Goal: Information Seeking & Learning: Find specific fact

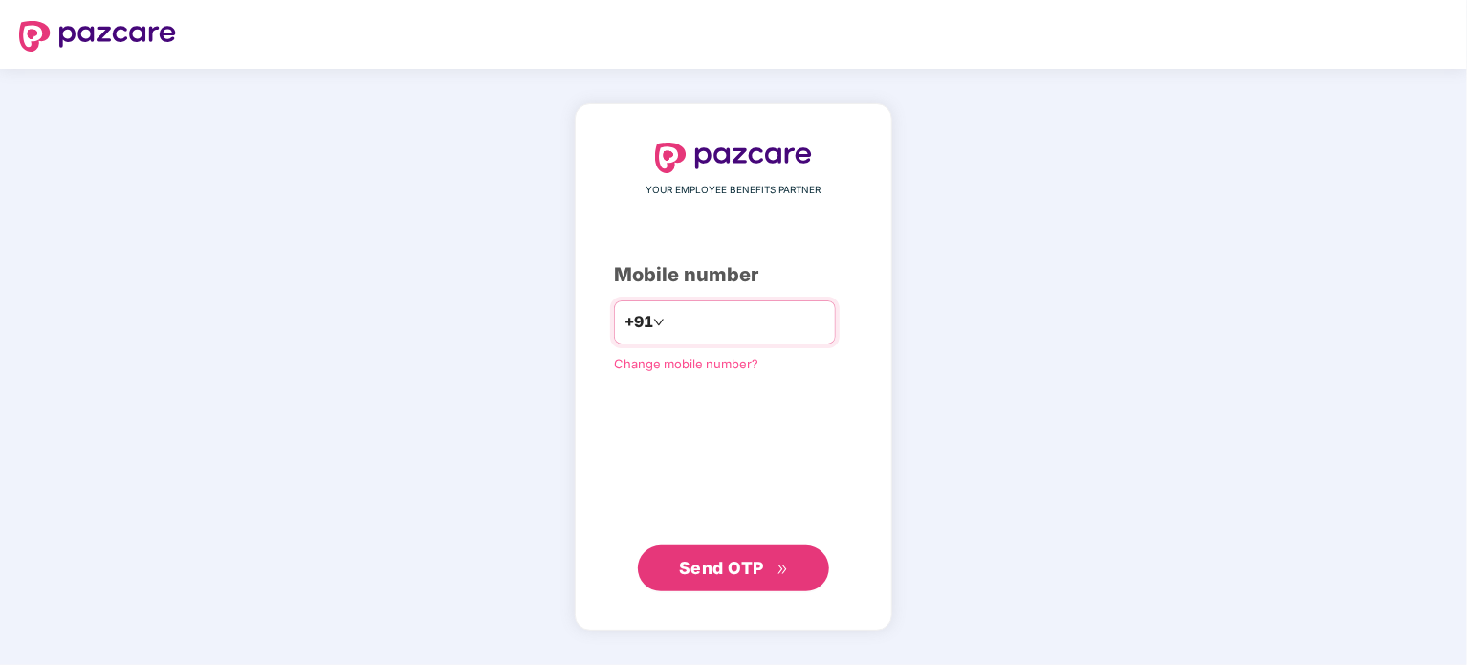
click at [733, 330] on input "number" at bounding box center [747, 322] width 157 height 31
type input "**********"
click at [749, 561] on span "Send OTP" at bounding box center [721, 567] width 85 height 20
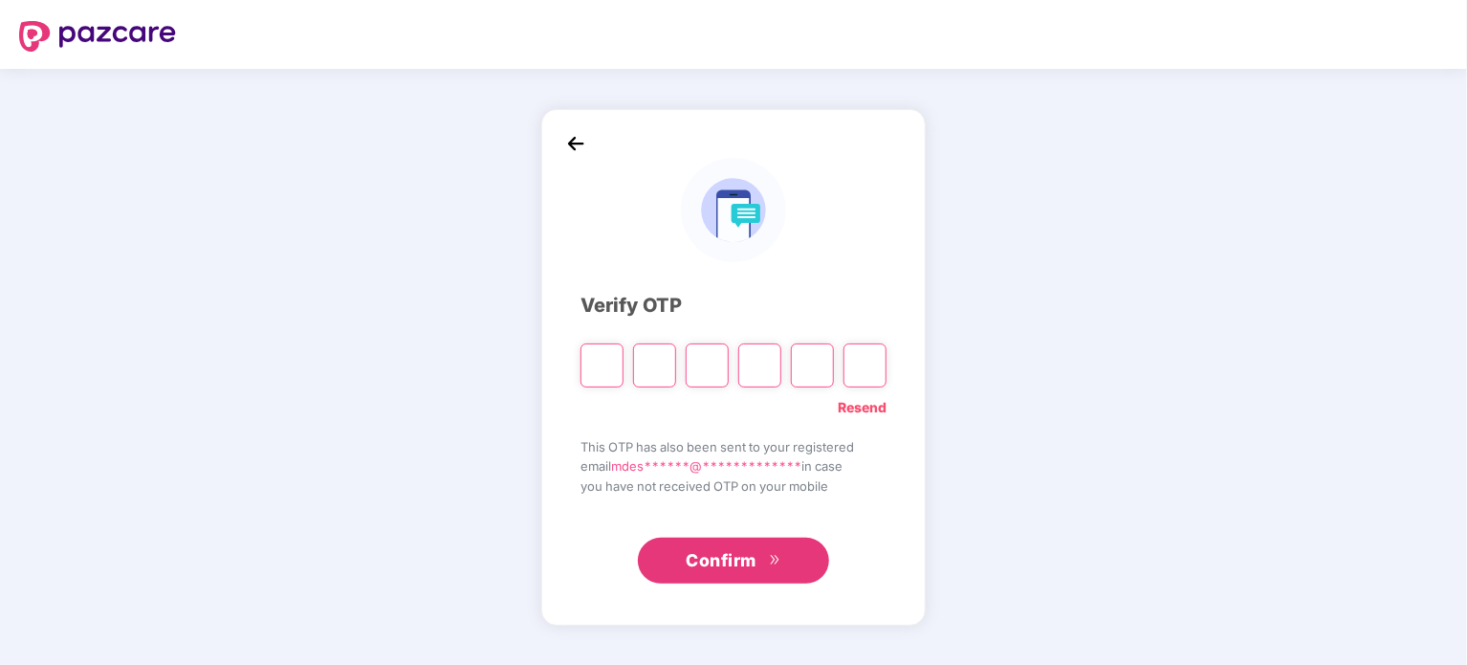
type input "*"
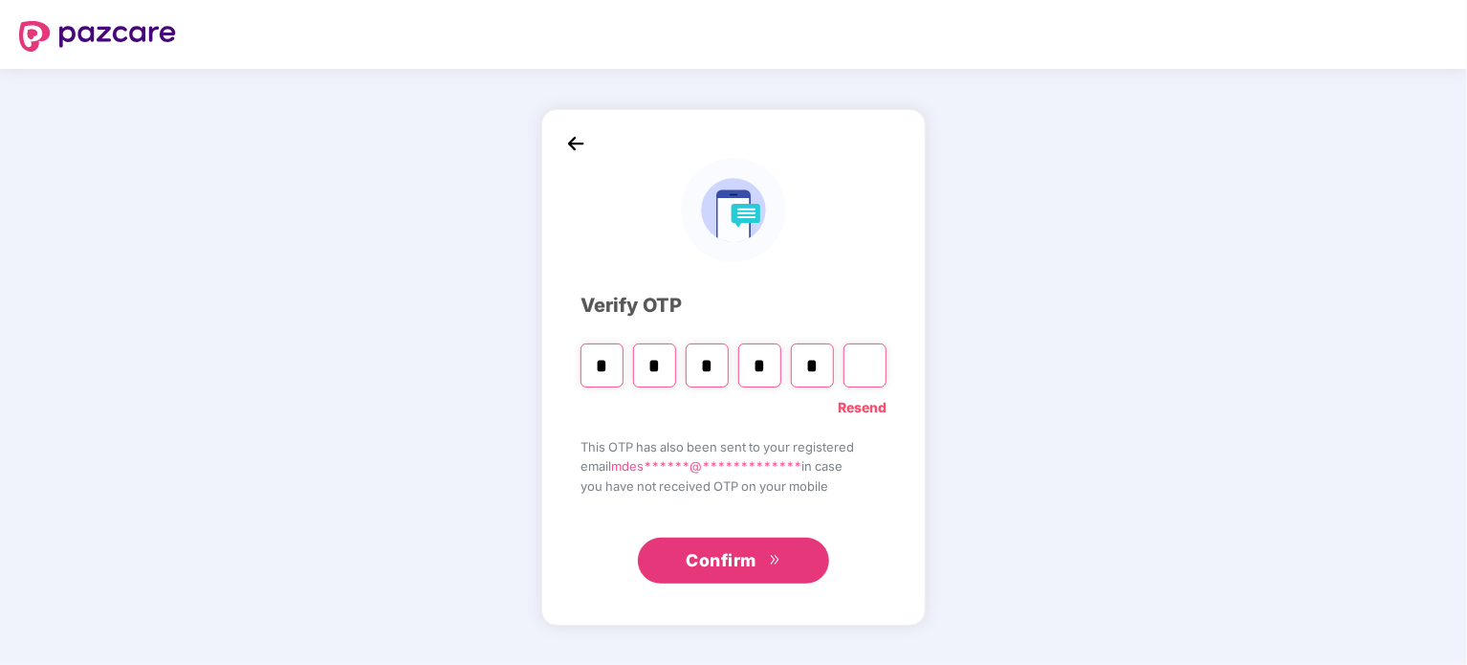
type input "*"
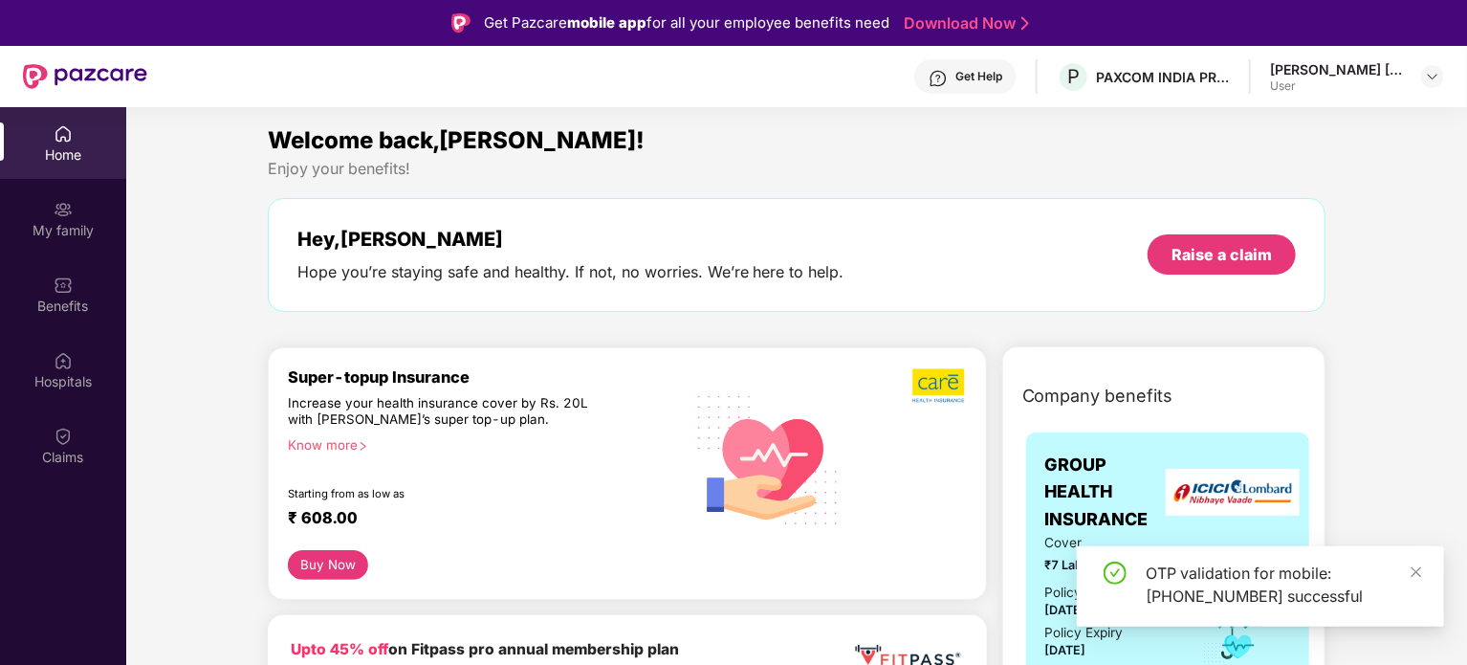
click at [1425, 565] on div "OTP validation for mobile: +918956052095 successful" at bounding box center [1260, 586] width 367 height 80
click at [1421, 569] on icon "close" at bounding box center [1416, 571] width 13 height 13
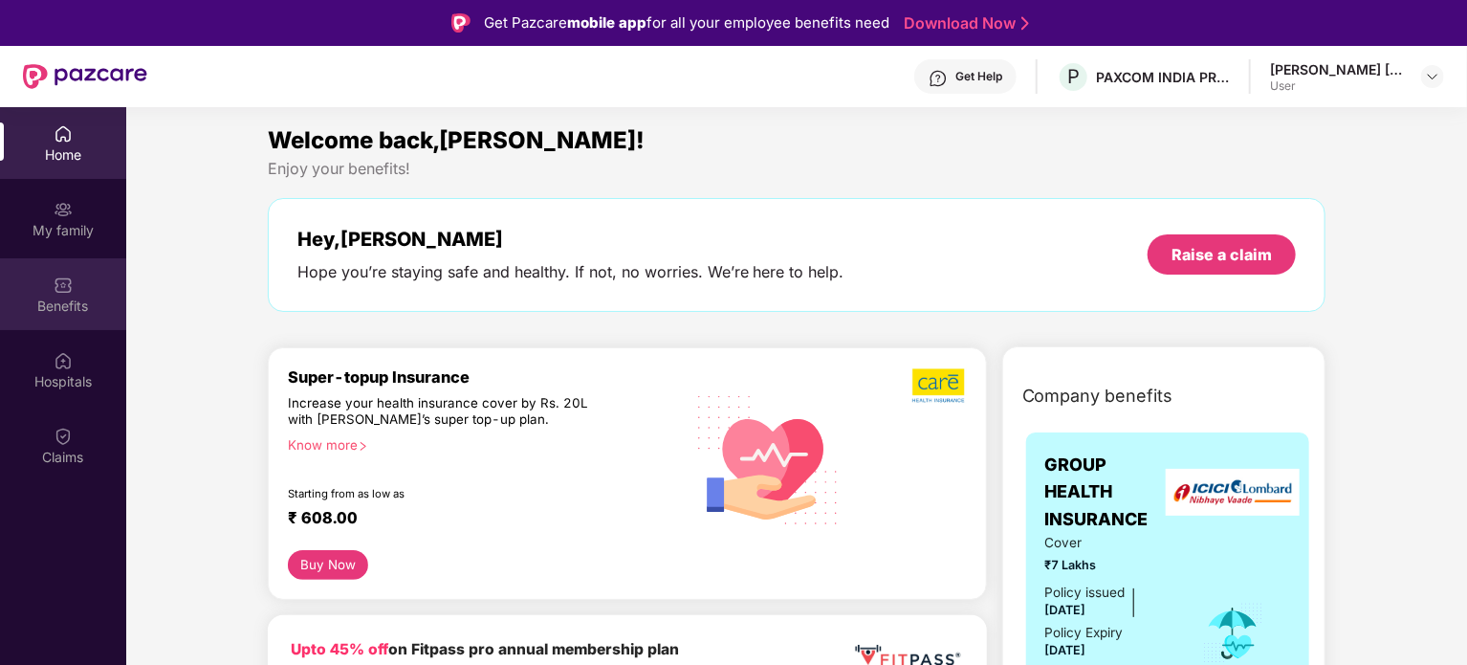
click at [53, 294] on div "Benefits" at bounding box center [63, 294] width 126 height 72
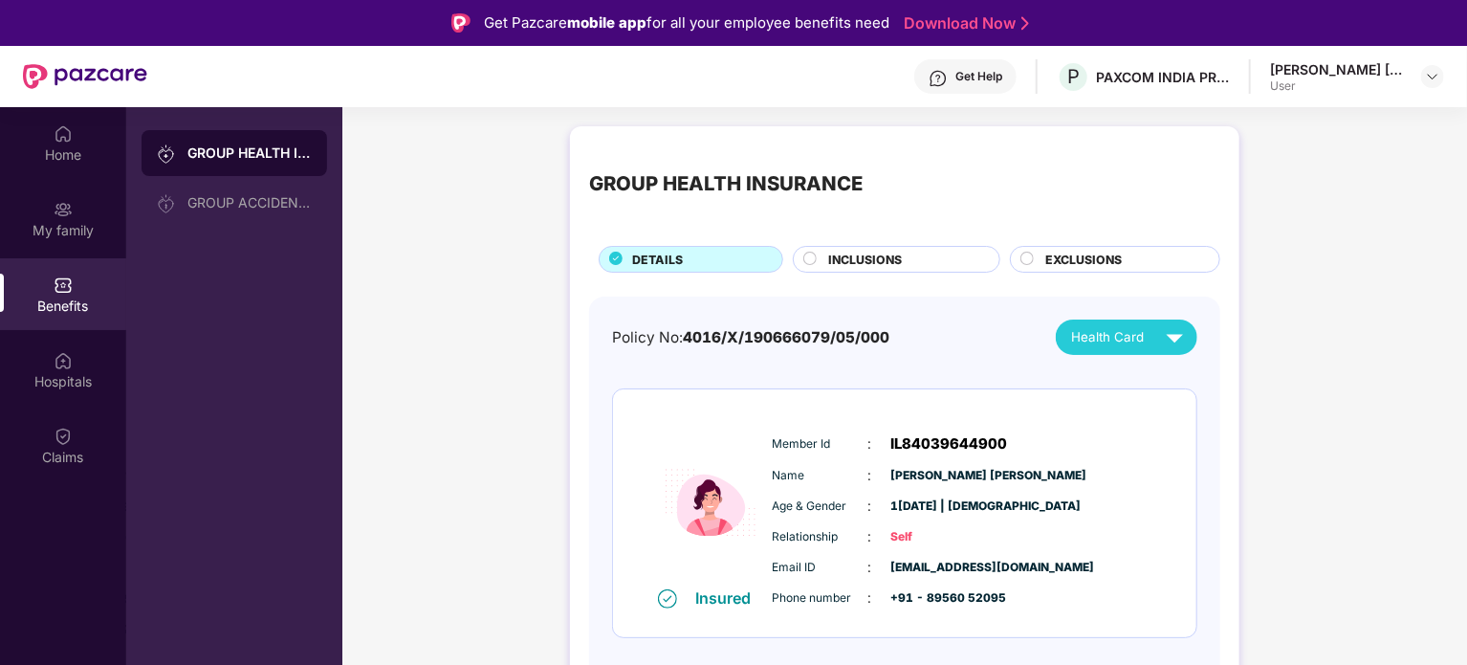
click at [861, 263] on span "INCLUSIONS" at bounding box center [865, 260] width 74 height 18
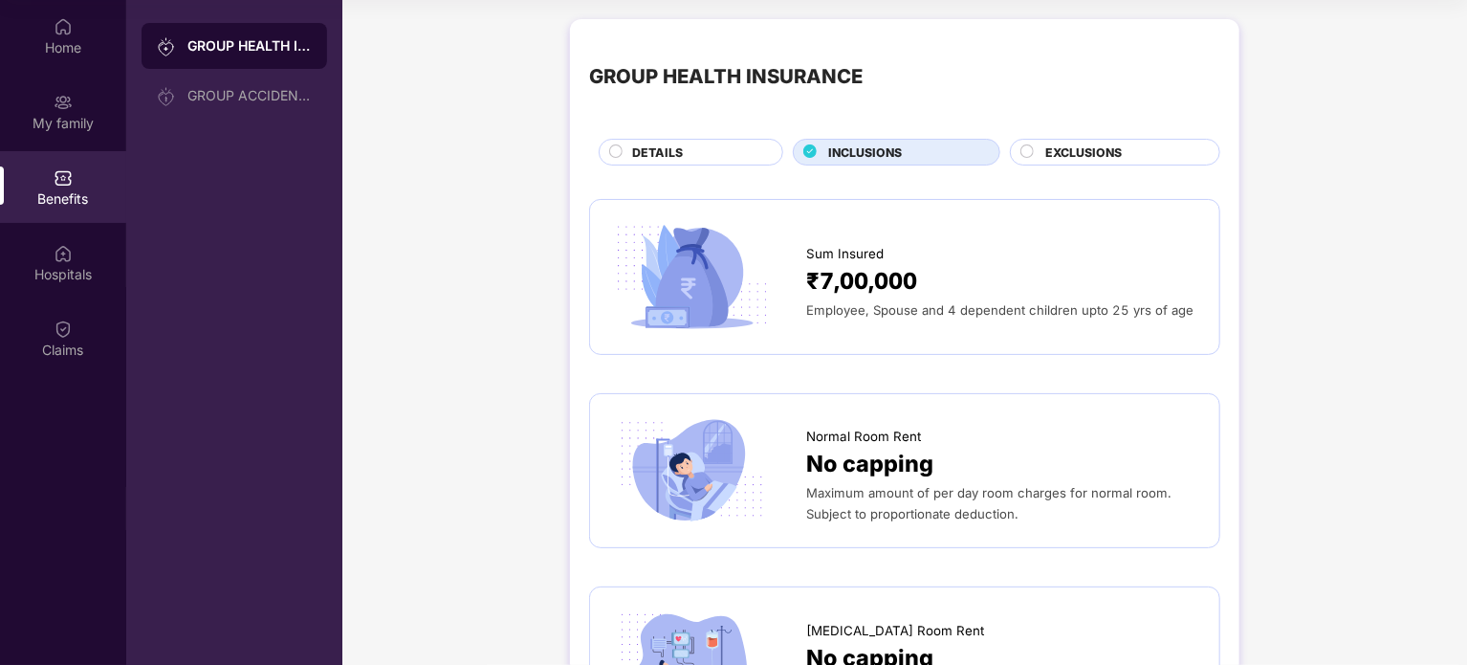
click at [1084, 151] on span "EXCLUSIONS" at bounding box center [1083, 152] width 77 height 18
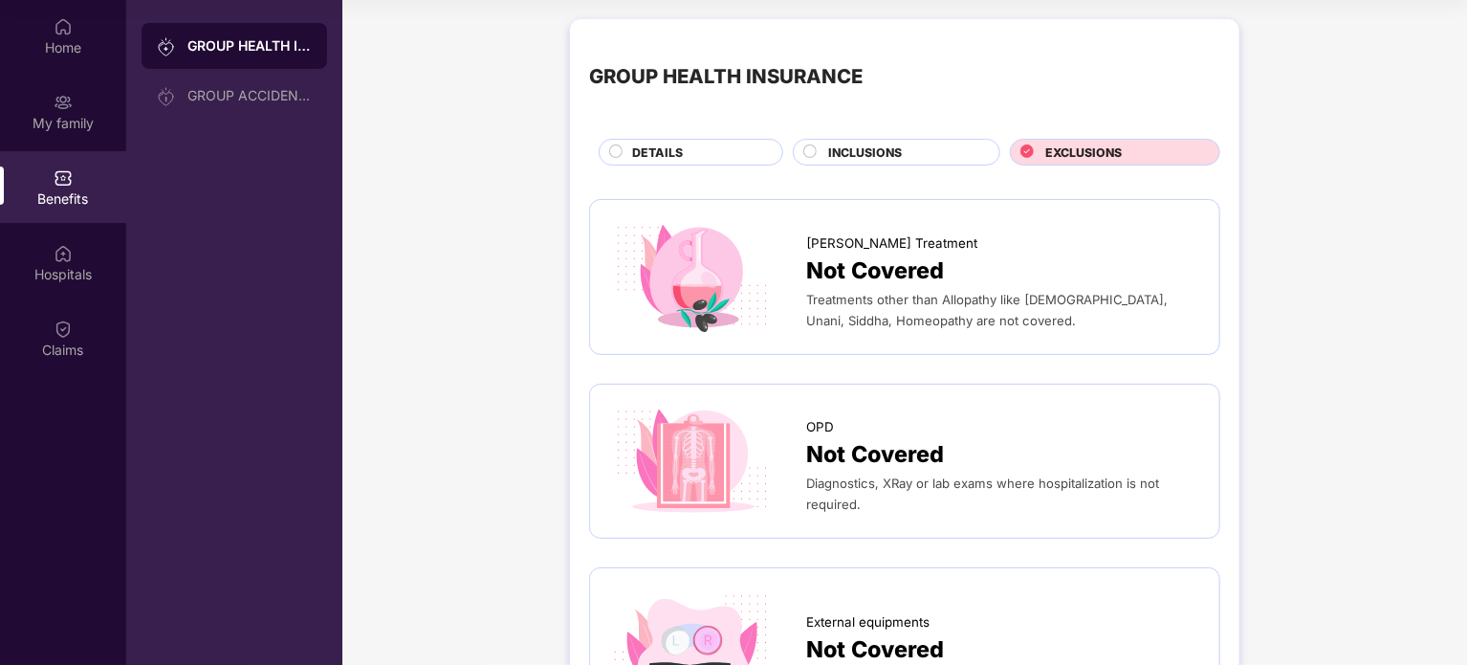
click at [685, 143] on div "DETAILS" at bounding box center [698, 153] width 150 height 21
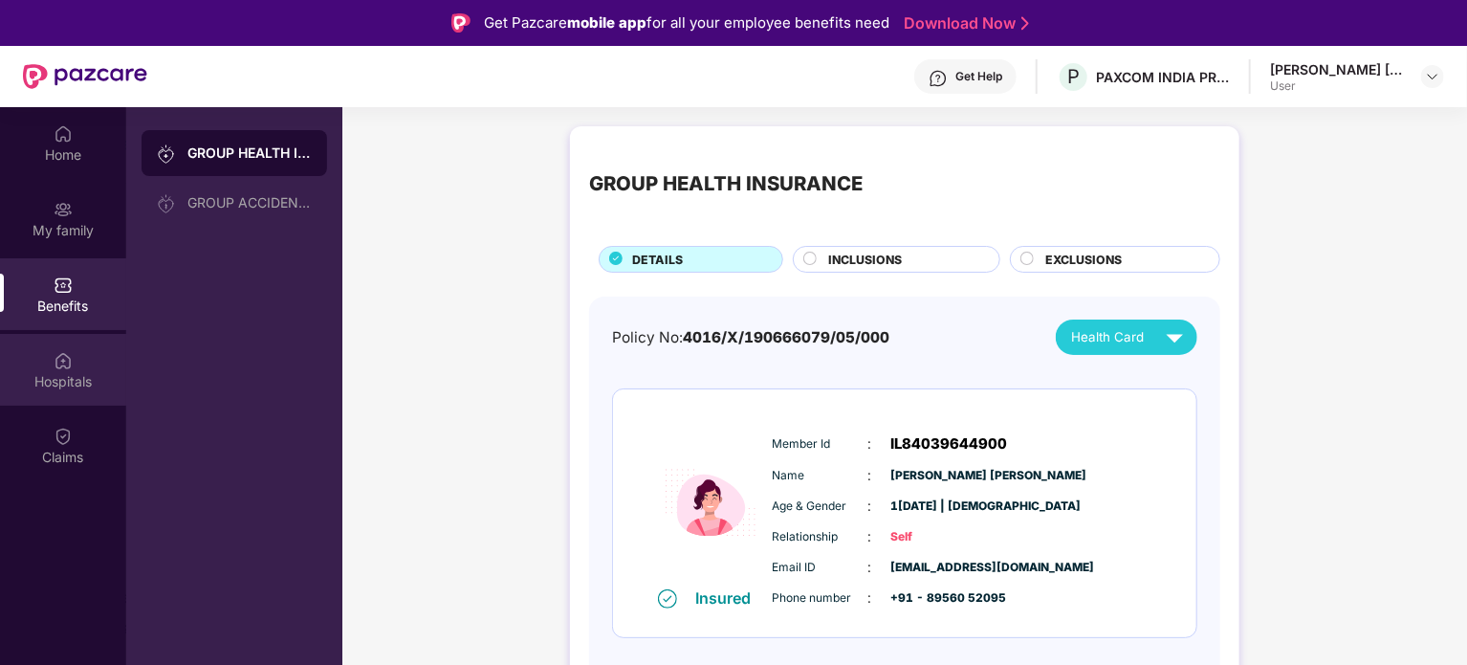
click at [57, 387] on div "Hospitals" at bounding box center [63, 381] width 126 height 19
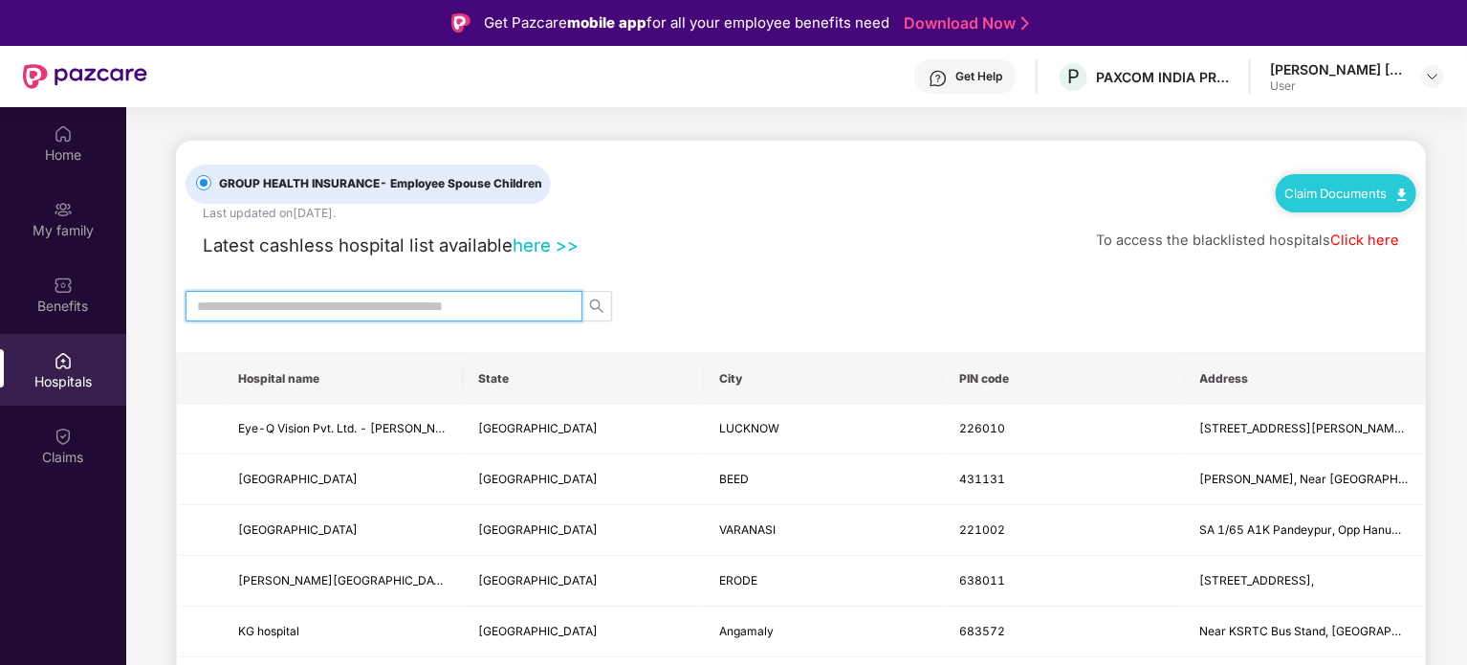
click at [432, 300] on input "text" at bounding box center [376, 306] width 359 height 21
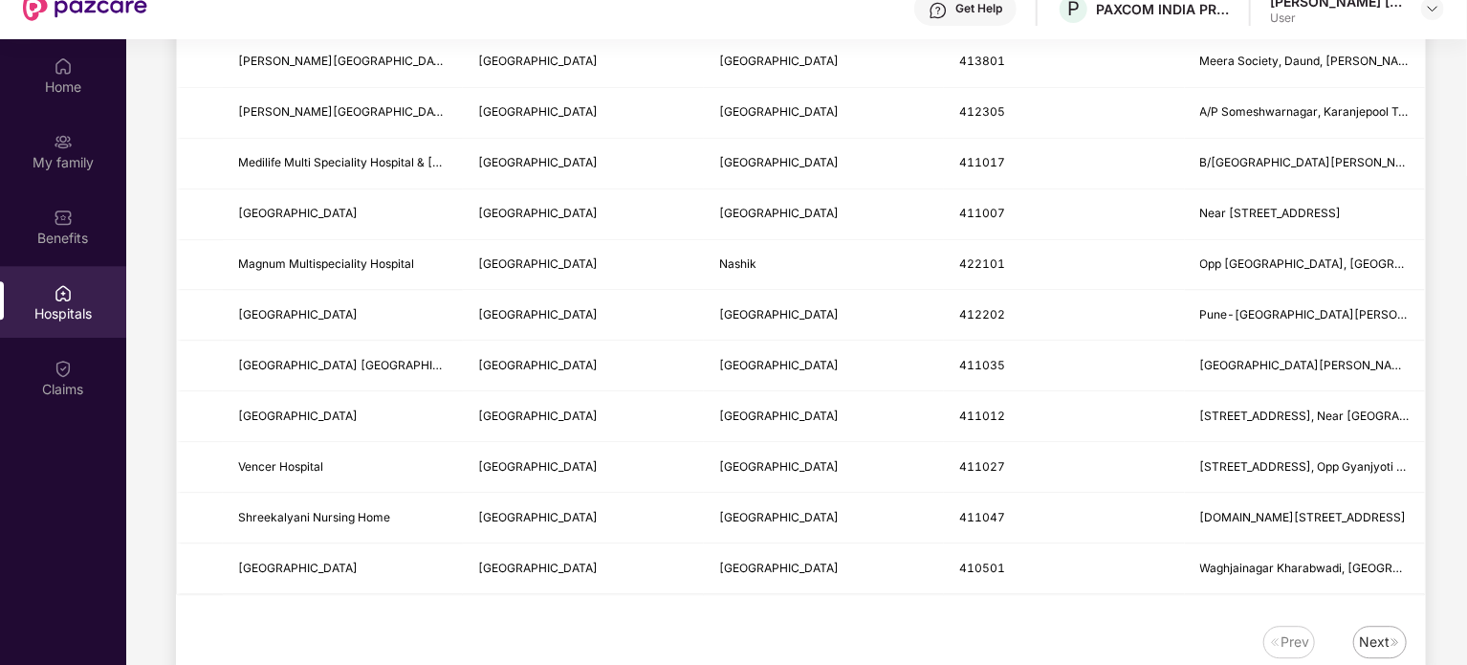
scroll to position [96, 0]
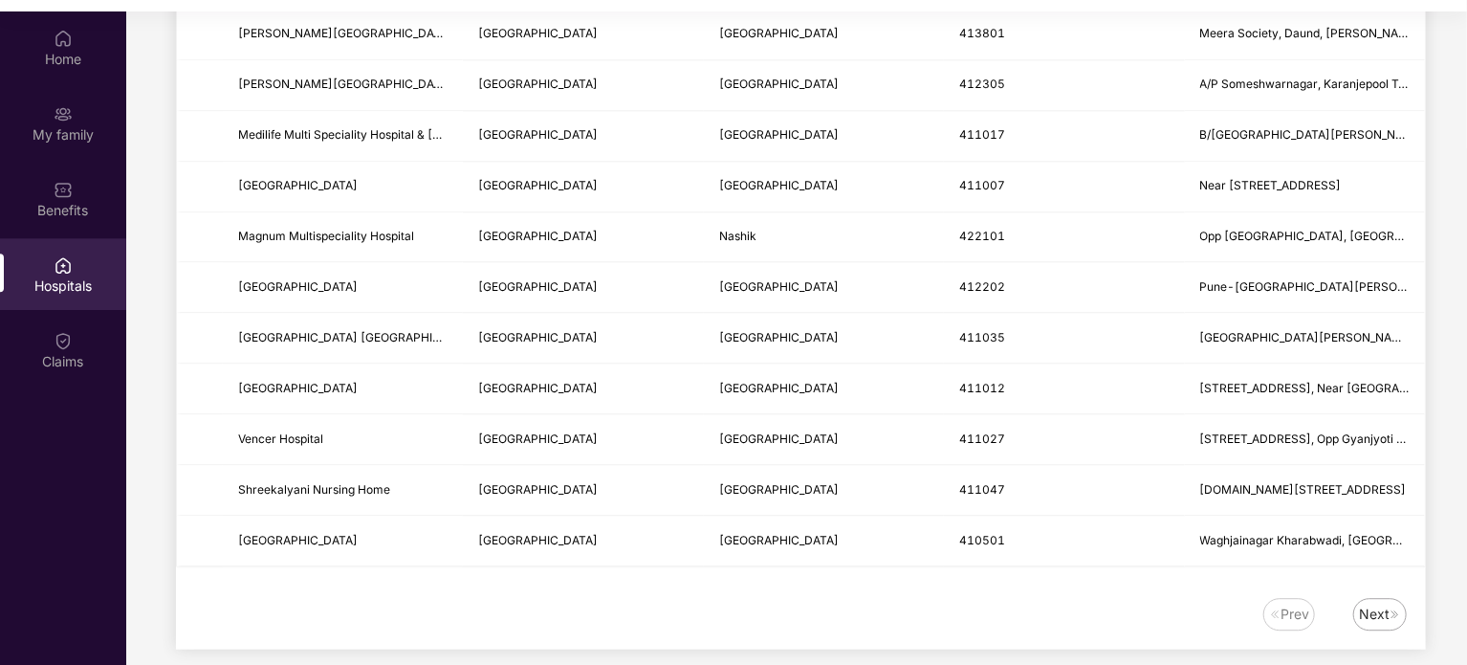
click at [1393, 608] on img at bounding box center [1395, 613] width 11 height 11
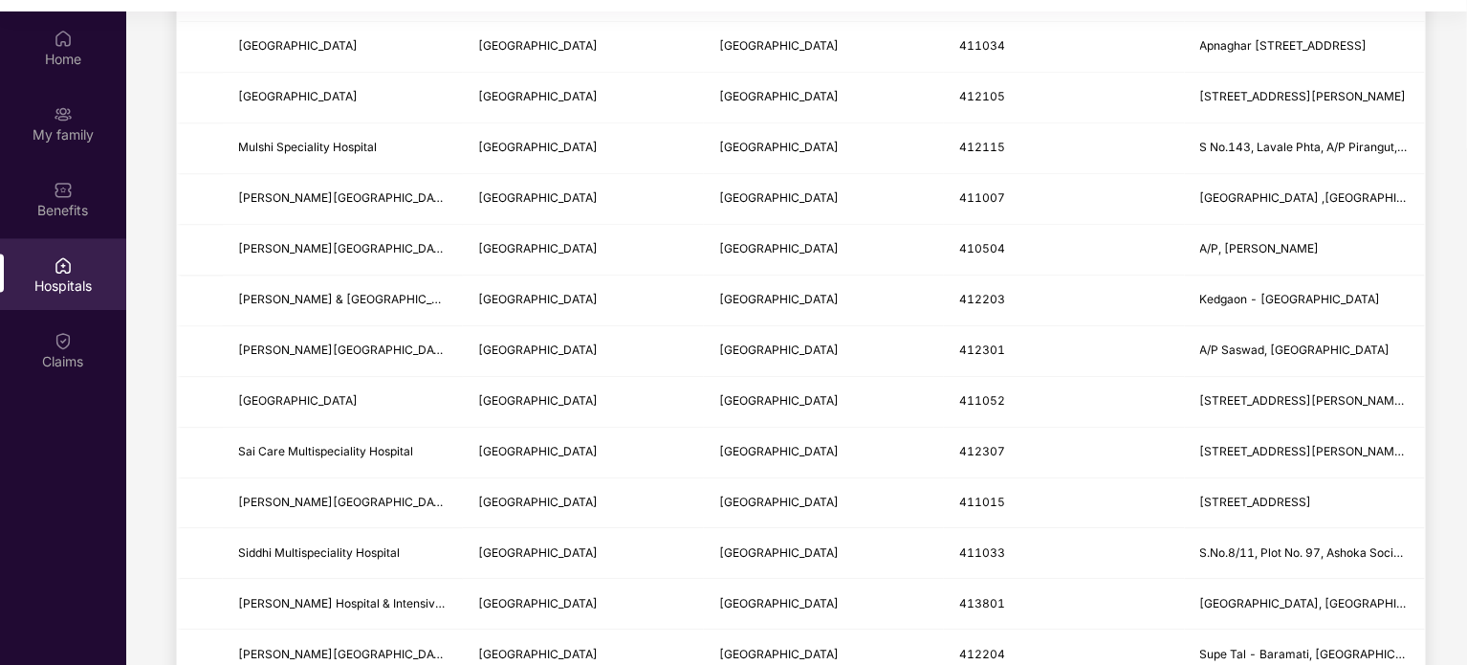
scroll to position [2275, 0]
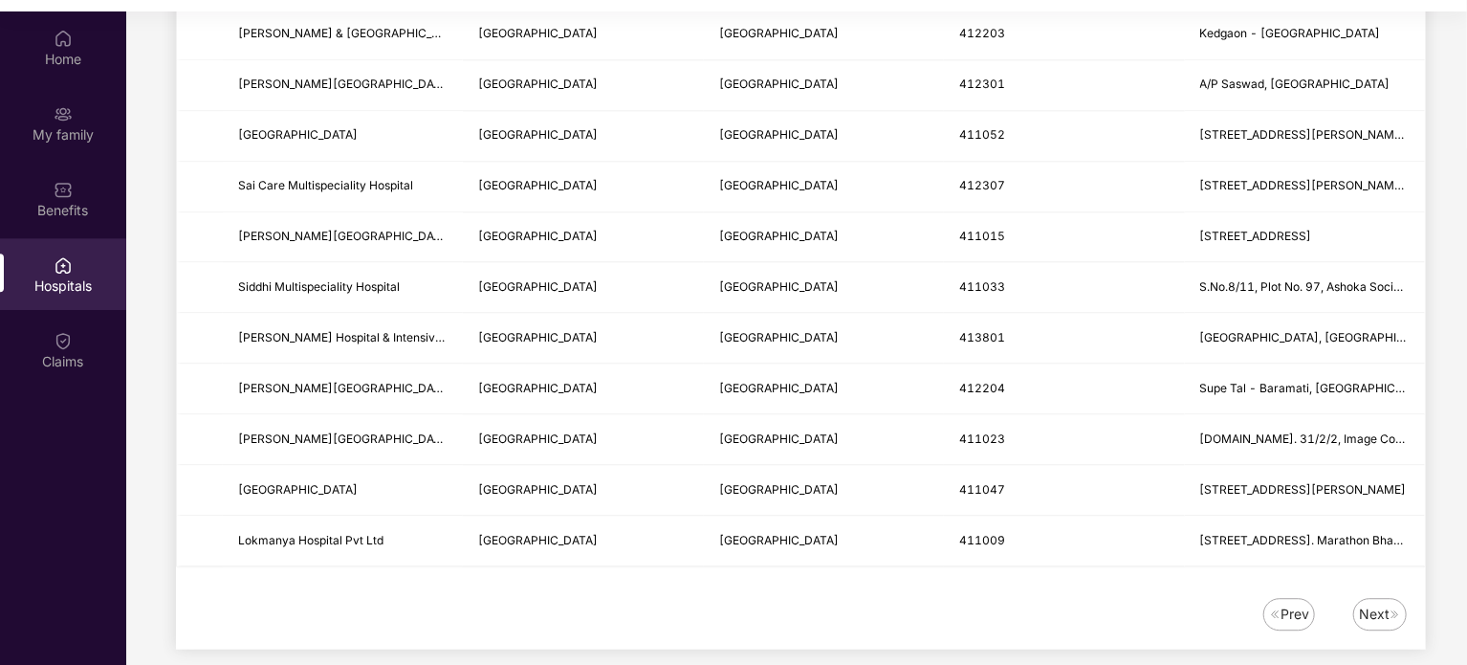
click at [1383, 604] on div "Next" at bounding box center [1374, 614] width 31 height 21
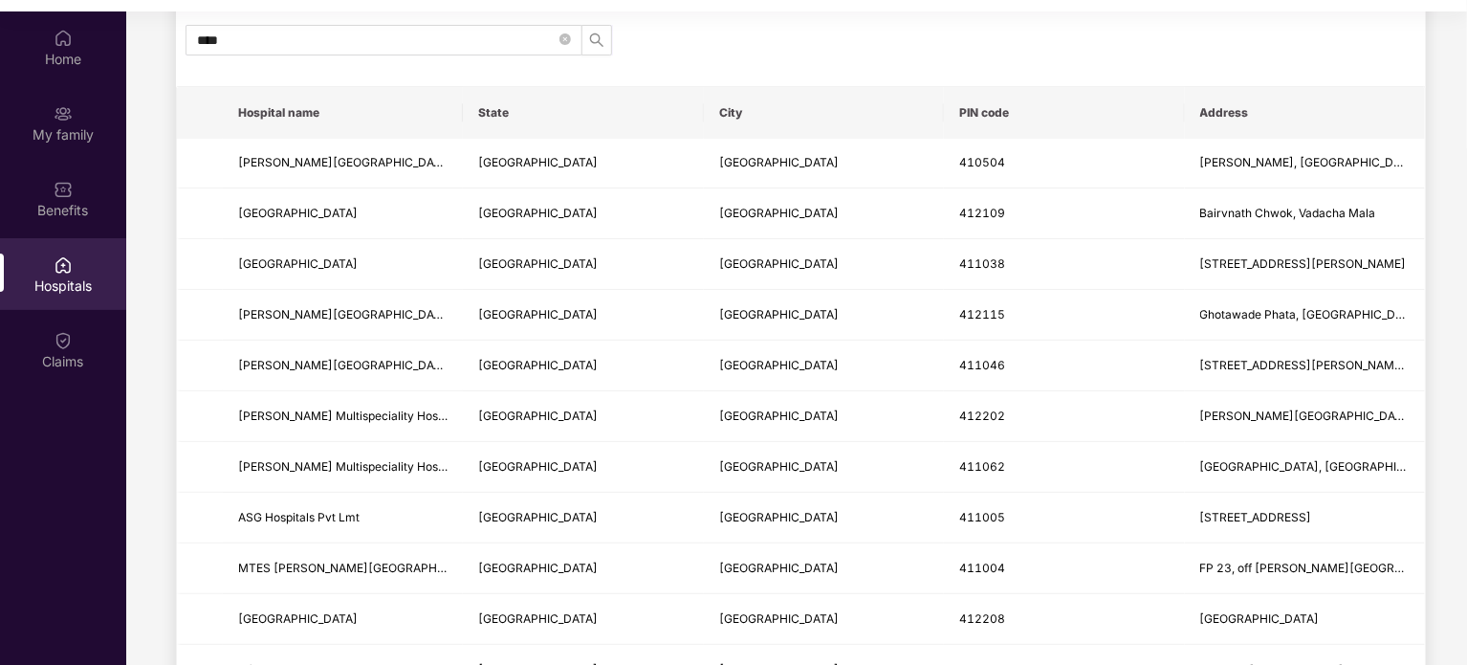
scroll to position [0, 0]
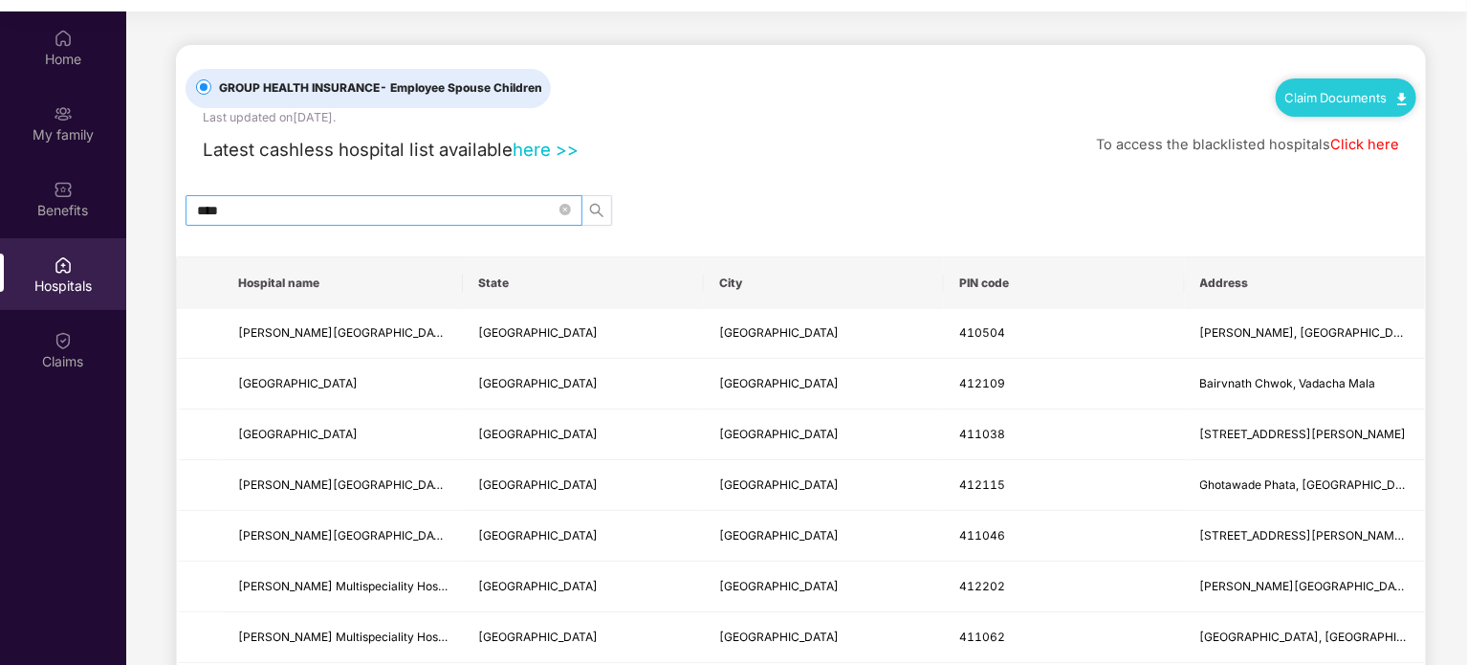
click at [367, 215] on input "****" at bounding box center [376, 210] width 359 height 21
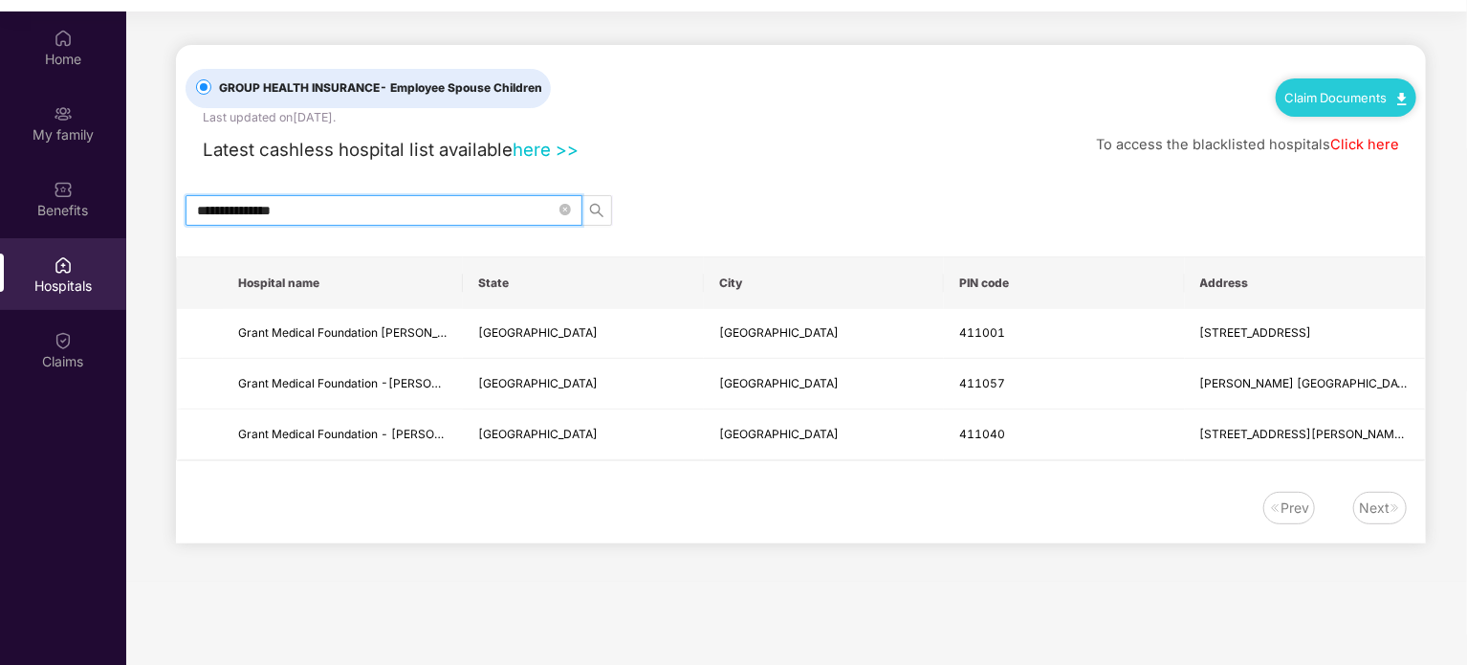
type input "**********"
click at [563, 207] on icon "close-circle" at bounding box center [565, 209] width 11 height 11
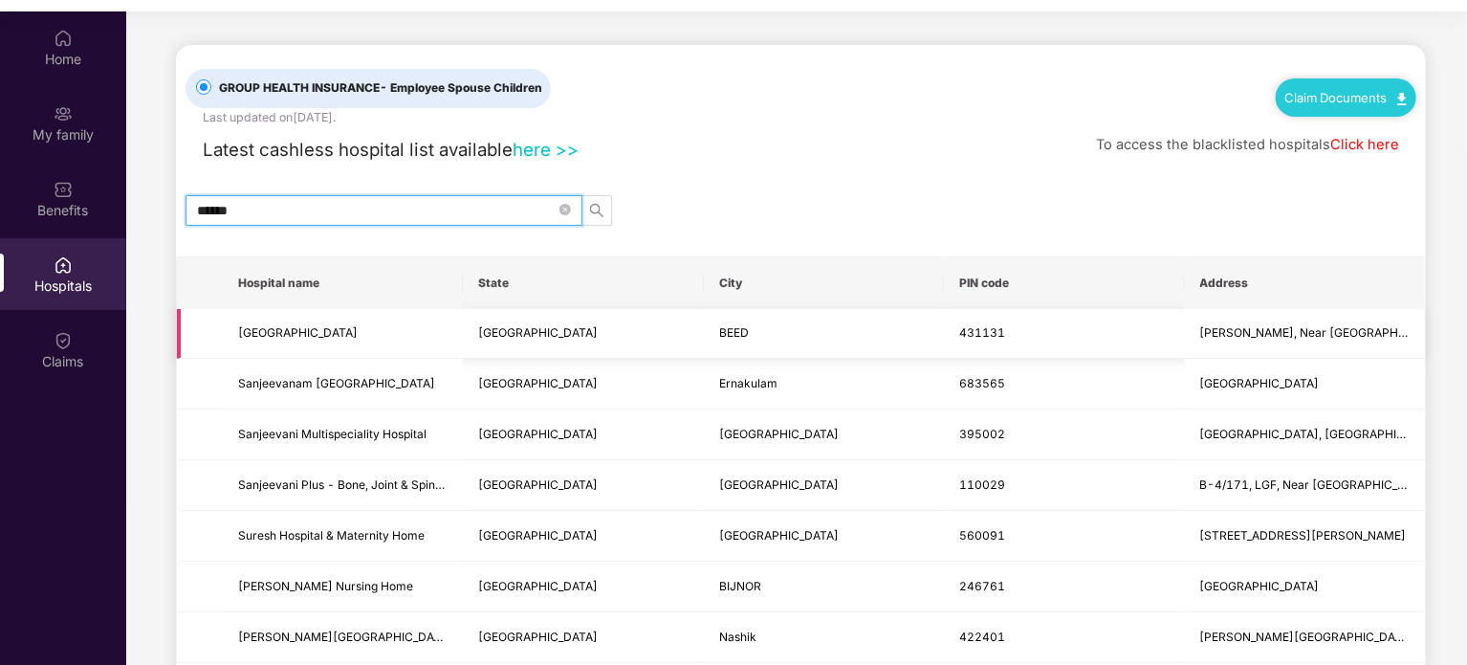
type input "******"
click at [1285, 320] on td "Sambhaji Chowk, Near Garden Ville Hotel, Manjlegaon" at bounding box center [1305, 334] width 240 height 51
drag, startPoint x: 460, startPoint y: 340, endPoint x: 1428, endPoint y: 340, distance: 968.0
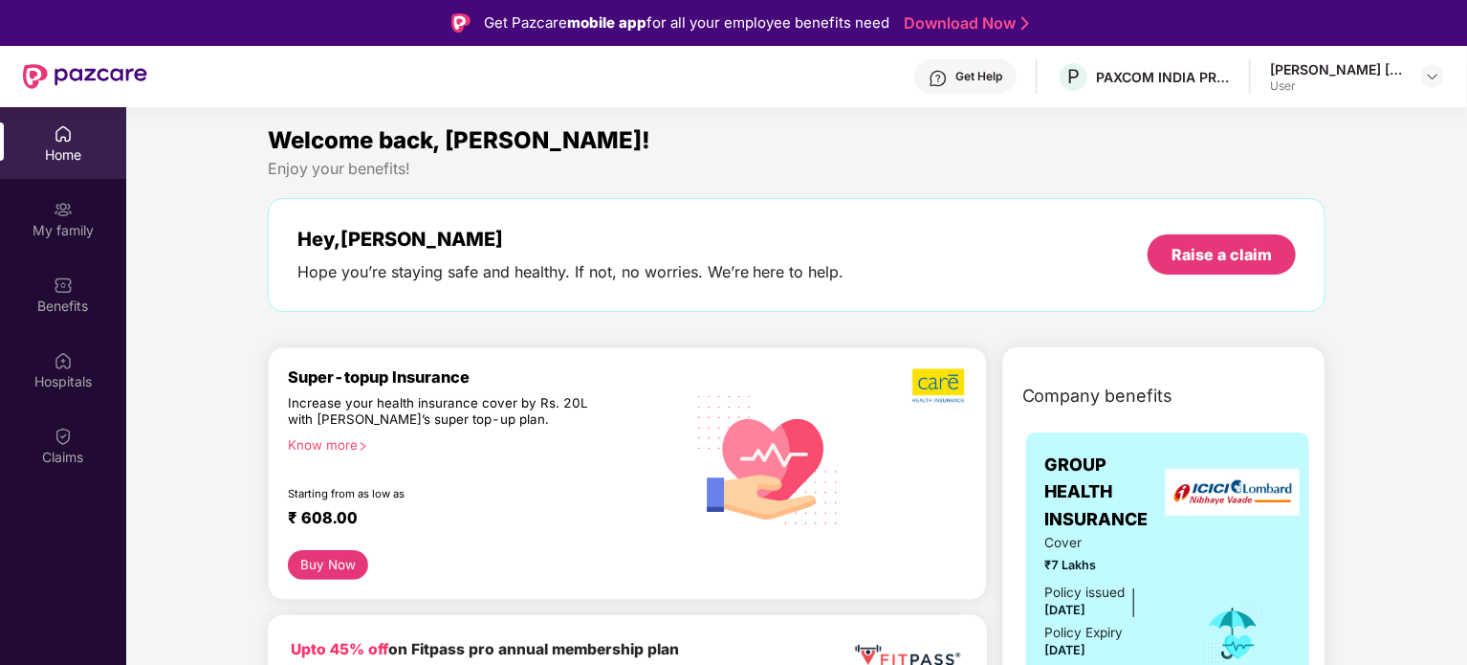
click at [50, 156] on div "Home" at bounding box center [63, 154] width 126 height 19
click at [1432, 78] on img at bounding box center [1432, 76] width 15 height 15
